Goal: Transaction & Acquisition: Purchase product/service

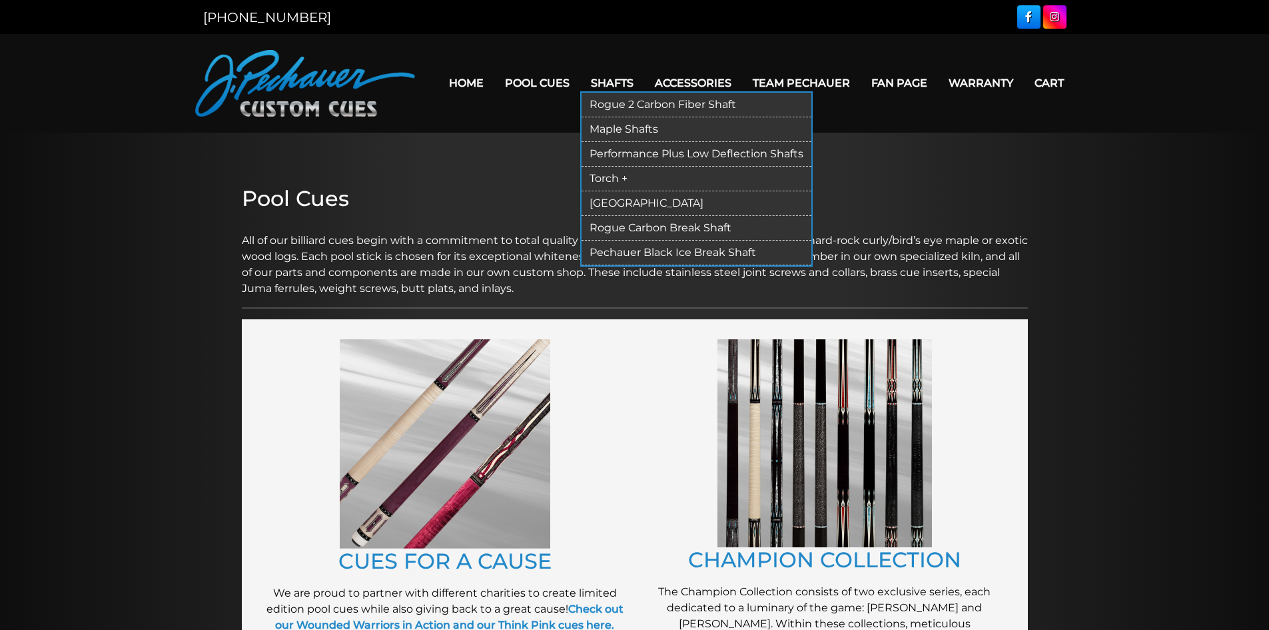
click at [640, 128] on link "Maple Shafts" at bounding box center [697, 129] width 230 height 25
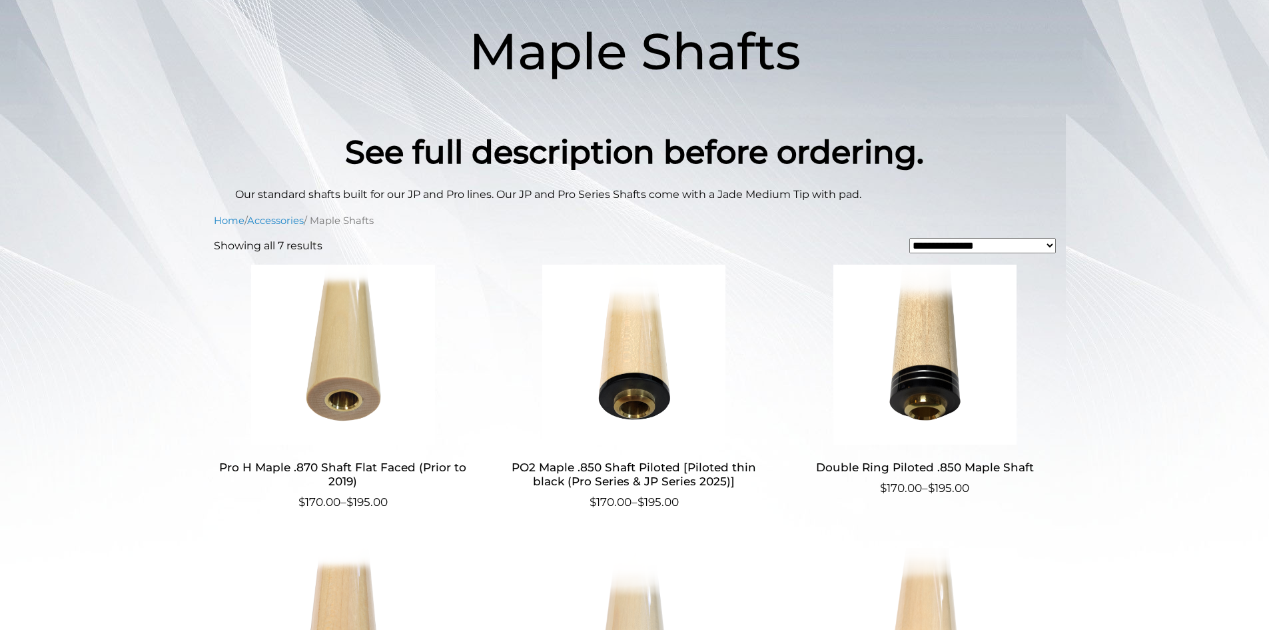
scroll to position [207, 0]
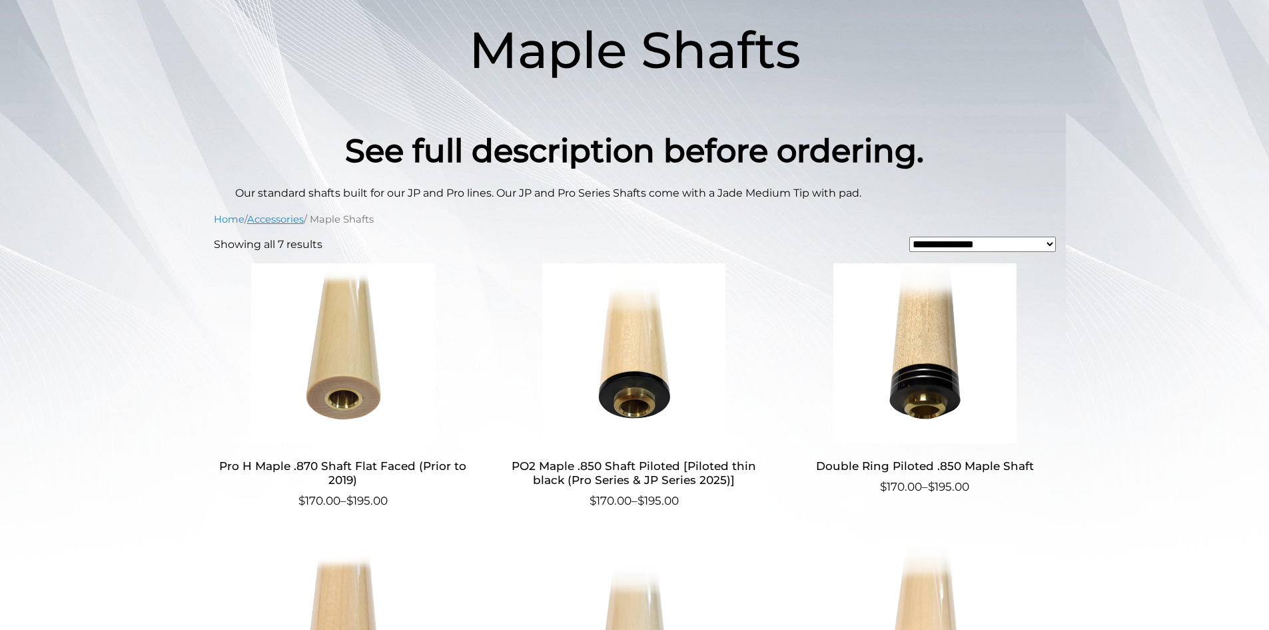
click at [284, 214] on link "Accessories" at bounding box center [275, 219] width 57 height 12
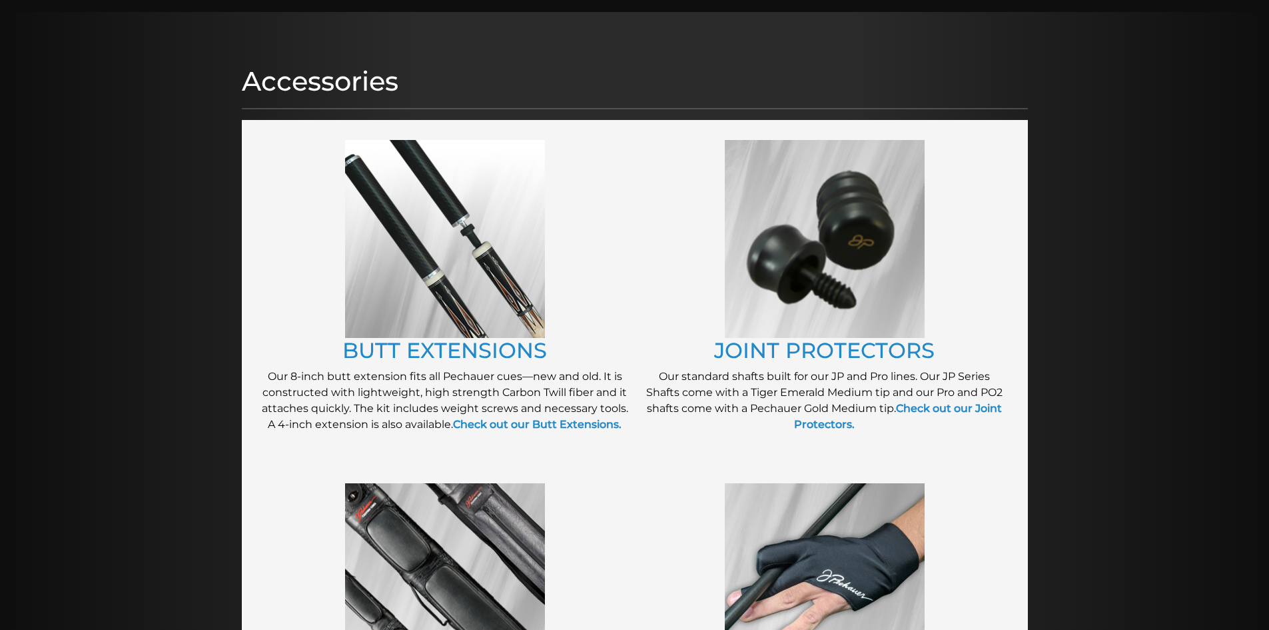
scroll to position [119, 0]
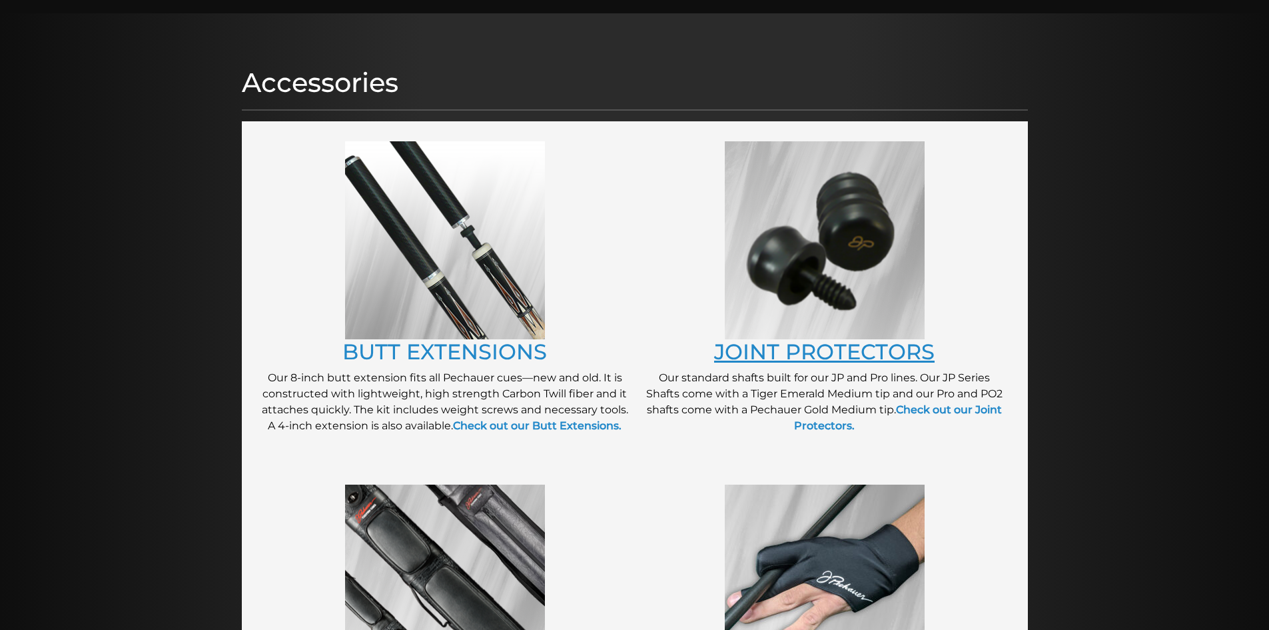
click at [861, 342] on link "JOINT PROTECTORS" at bounding box center [824, 351] width 221 height 26
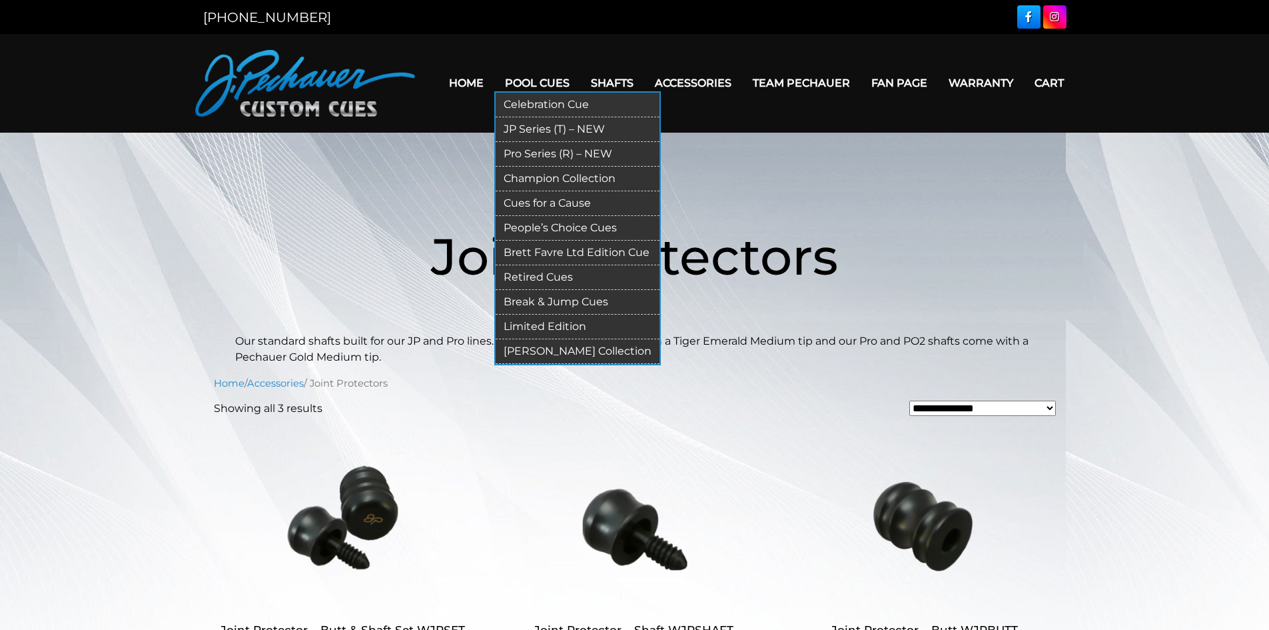
click at [532, 126] on link "JP Series (T) – NEW" at bounding box center [578, 129] width 164 height 25
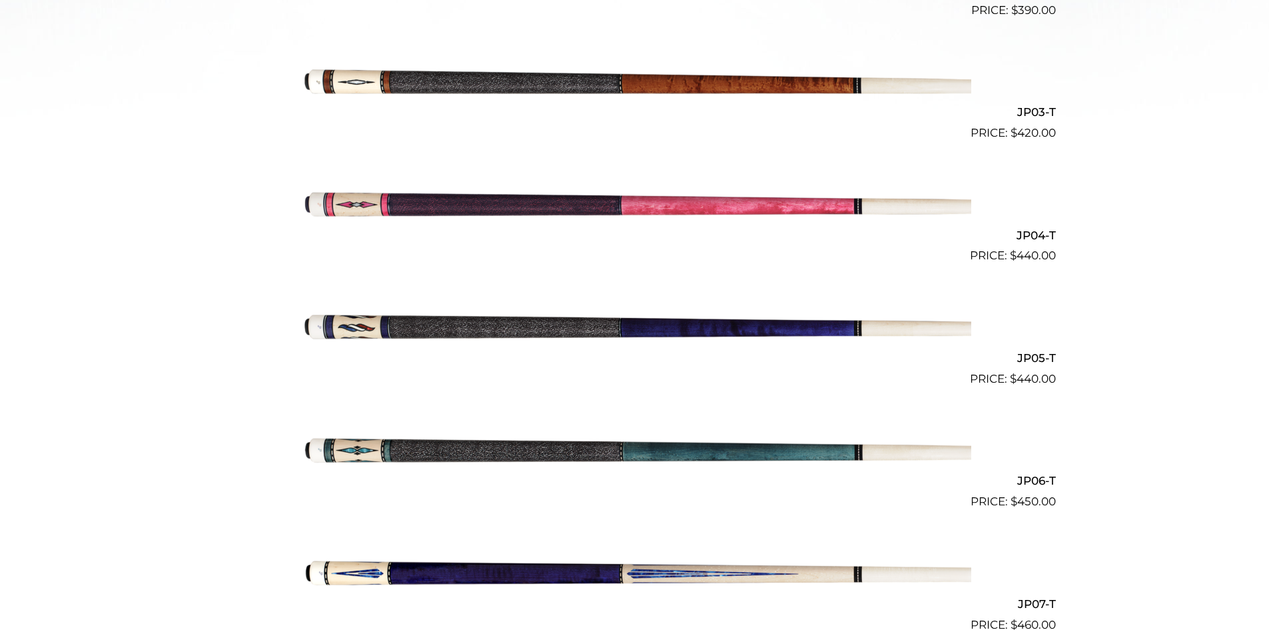
scroll to position [654, 0]
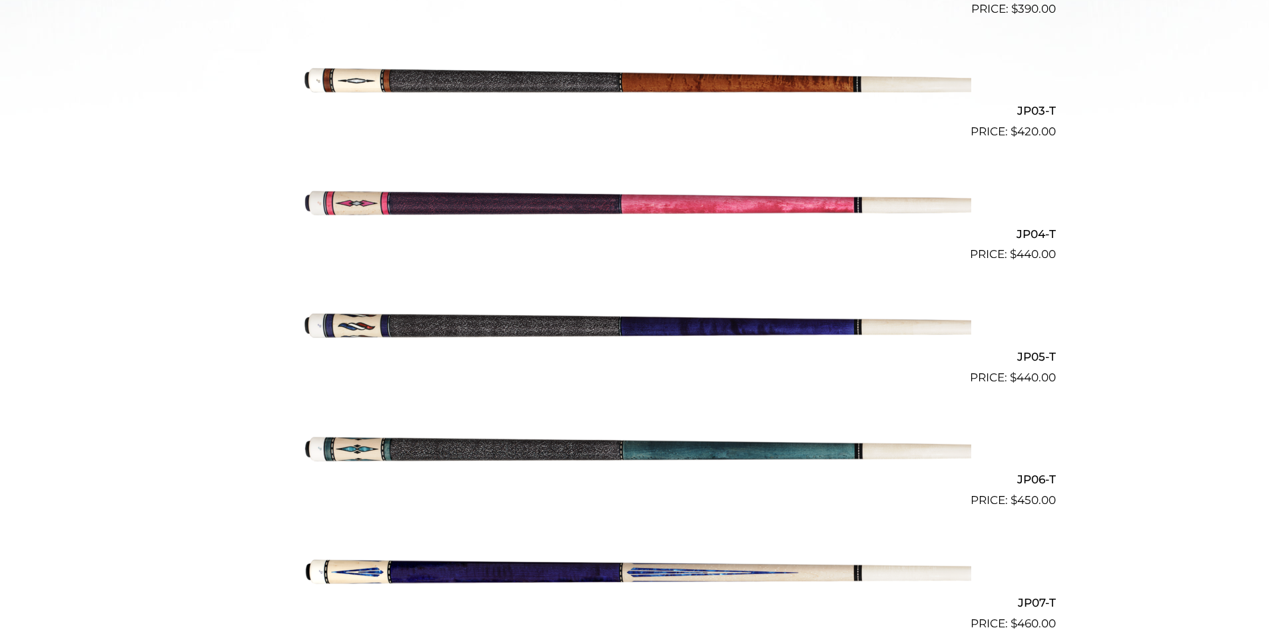
click at [474, 318] on img at bounding box center [634, 324] width 673 height 112
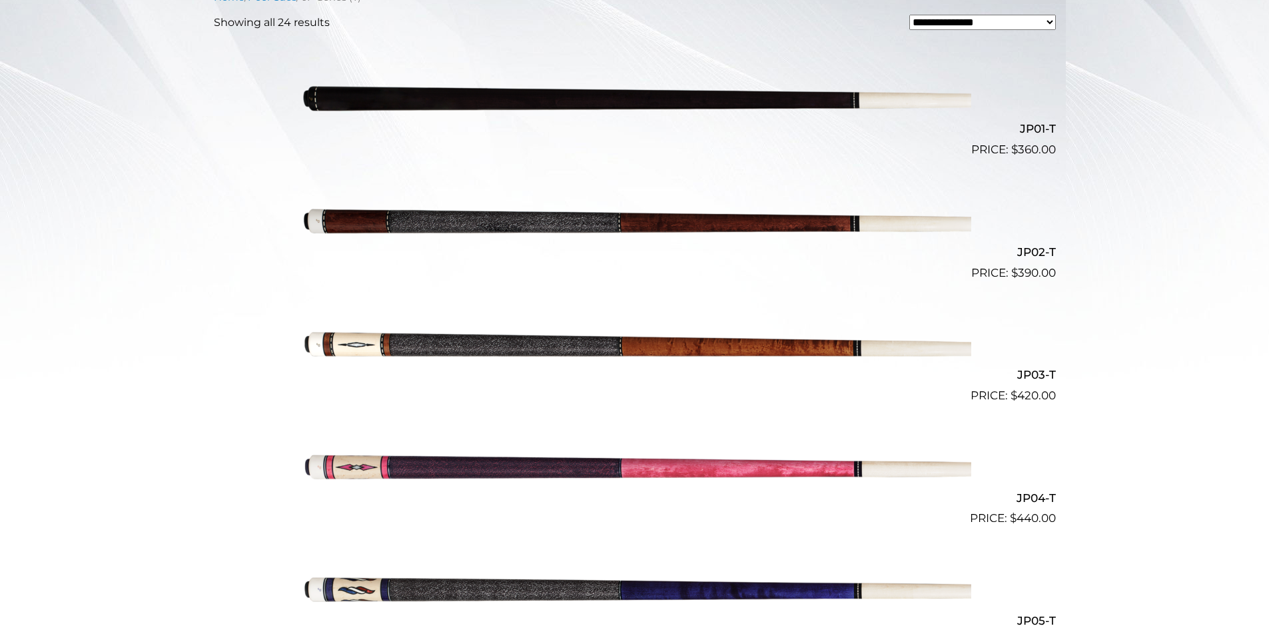
scroll to position [0, 0]
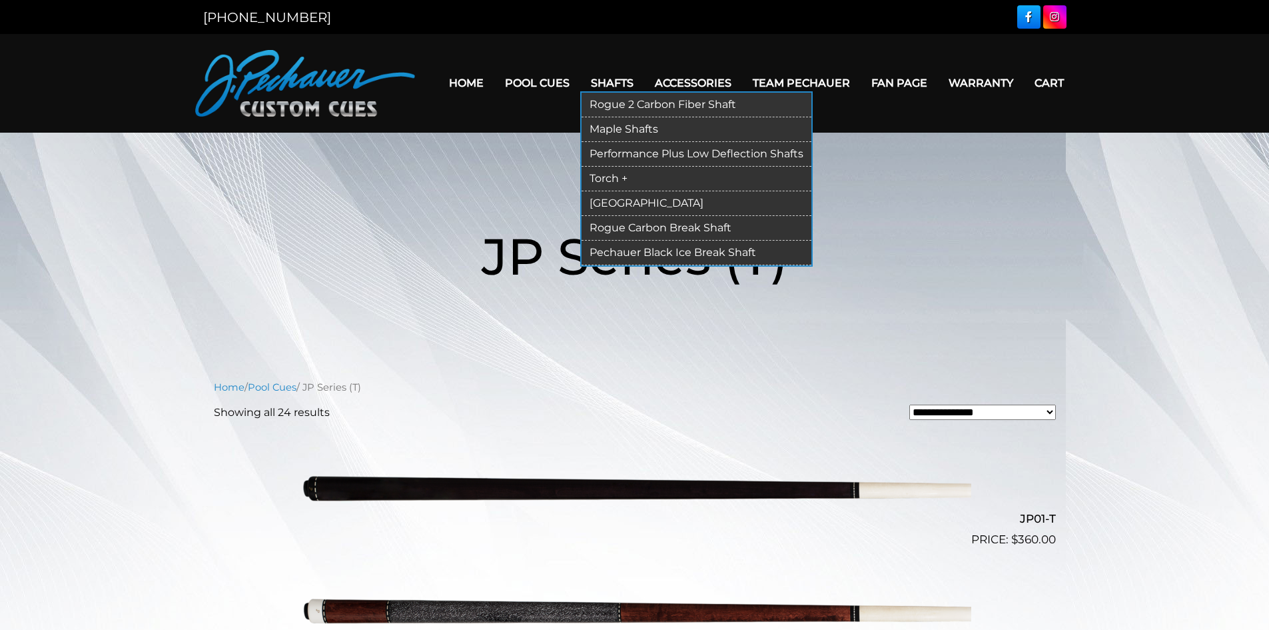
click at [640, 127] on link "Maple Shafts" at bounding box center [697, 129] width 230 height 25
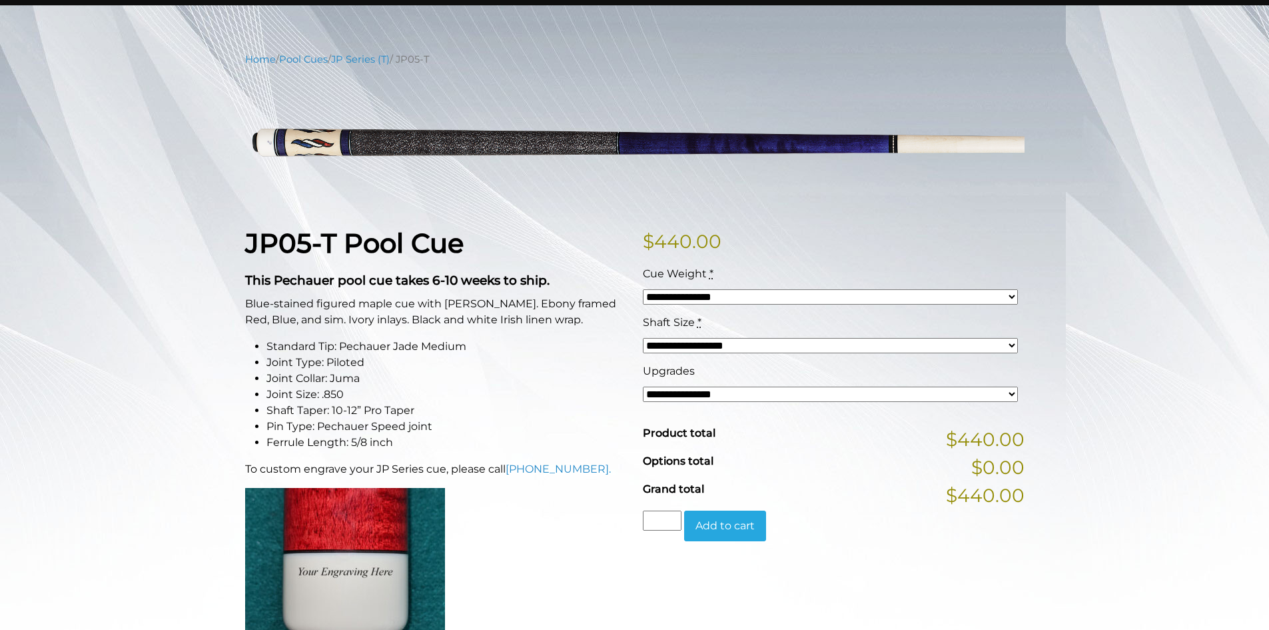
scroll to position [133, 0]
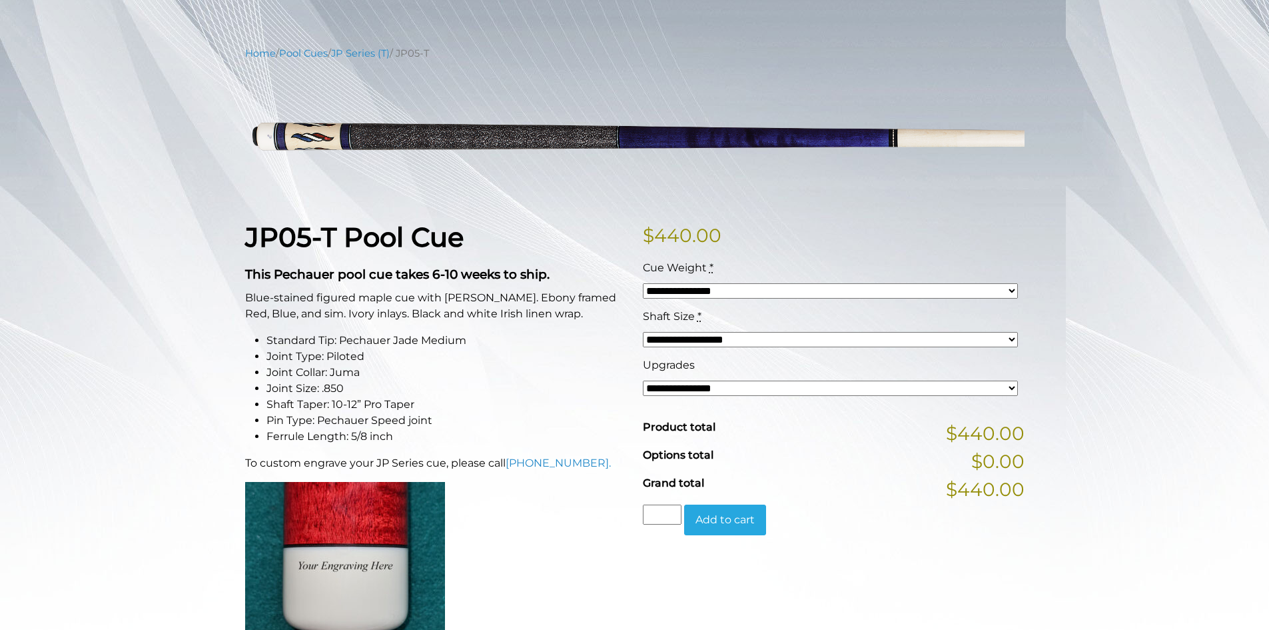
click at [704, 296] on select "**********" at bounding box center [830, 290] width 375 height 15
click at [582, 384] on li "Joint Size: .850" at bounding box center [446, 388] width 360 height 16
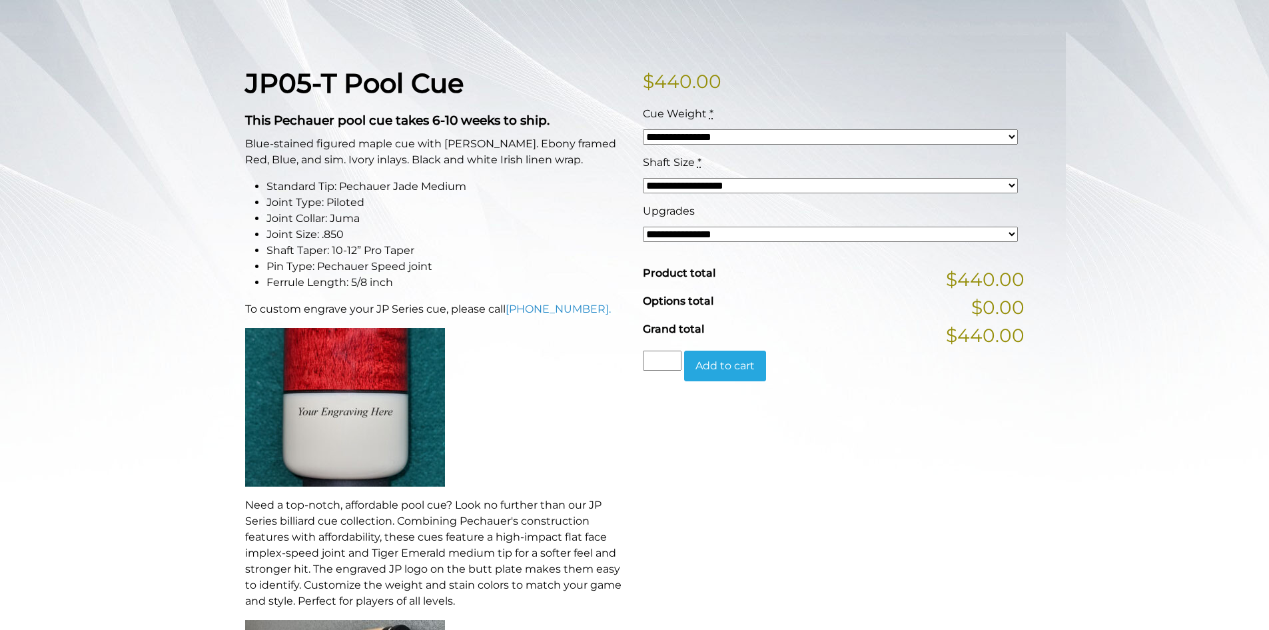
scroll to position [286, 0]
